Goal: Find specific page/section: Find specific page/section

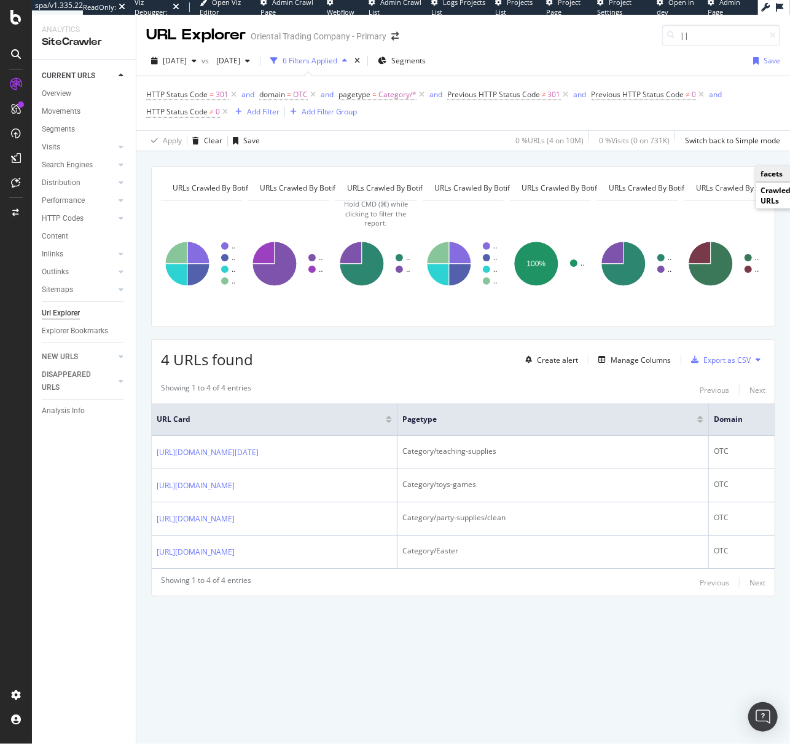
scroll to position [8, 0]
click at [227, 106] on icon at bounding box center [225, 112] width 10 height 12
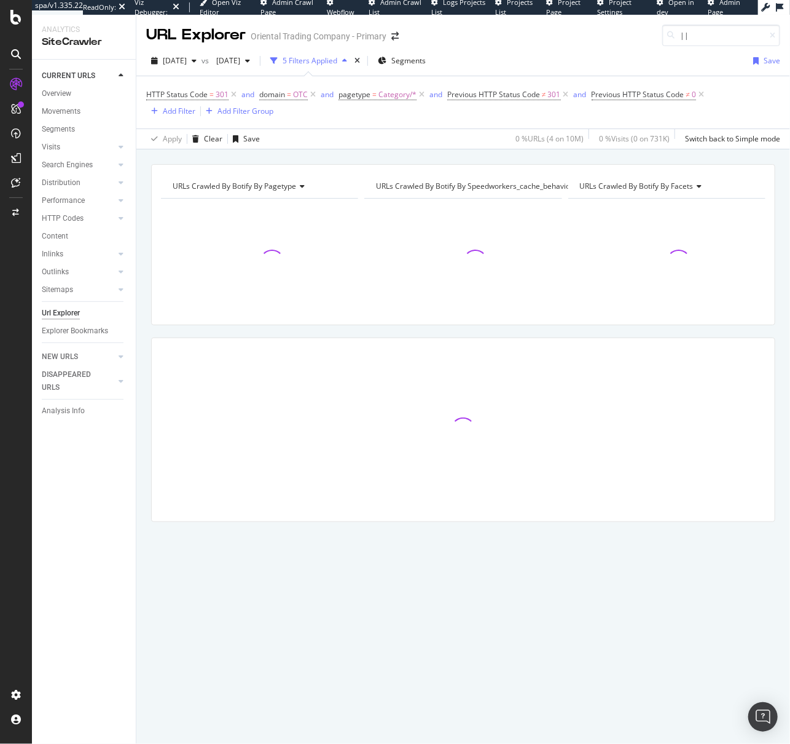
drag, startPoint x: 701, startPoint y: 93, endPoint x: 744, endPoint y: 109, distance: 45.9
click at [701, 93] on icon at bounding box center [701, 94] width 10 height 12
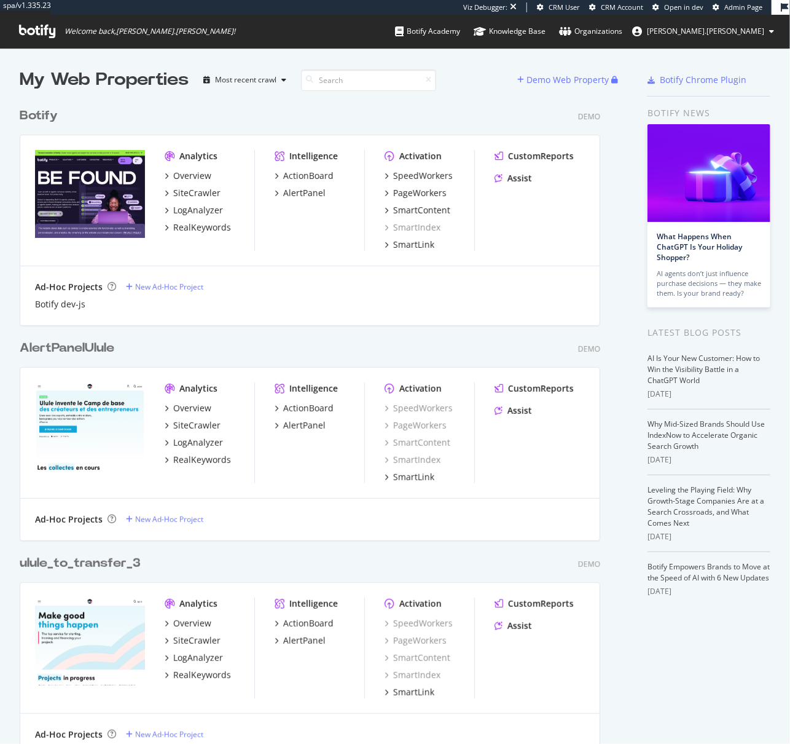
scroll to position [2805, 582]
click at [738, 4] on span "Admin Page" at bounding box center [744, 6] width 38 height 9
